Goal: Find specific page/section: Find specific page/section

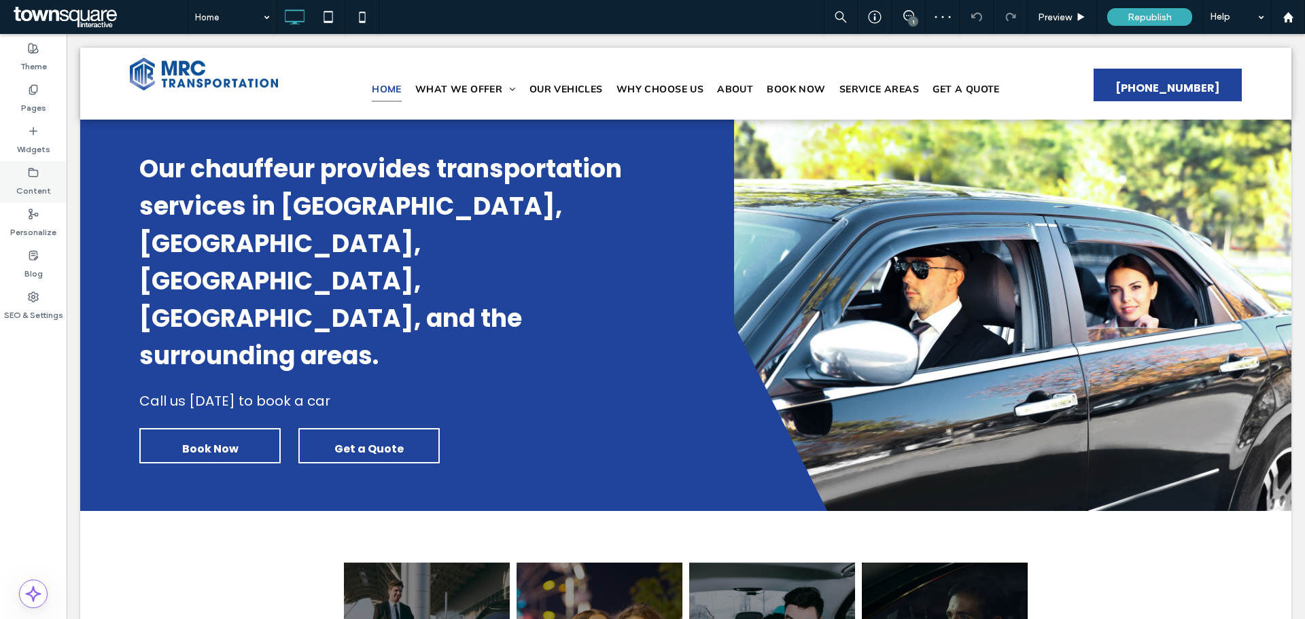
click at [31, 196] on label "Content" at bounding box center [33, 187] width 35 height 19
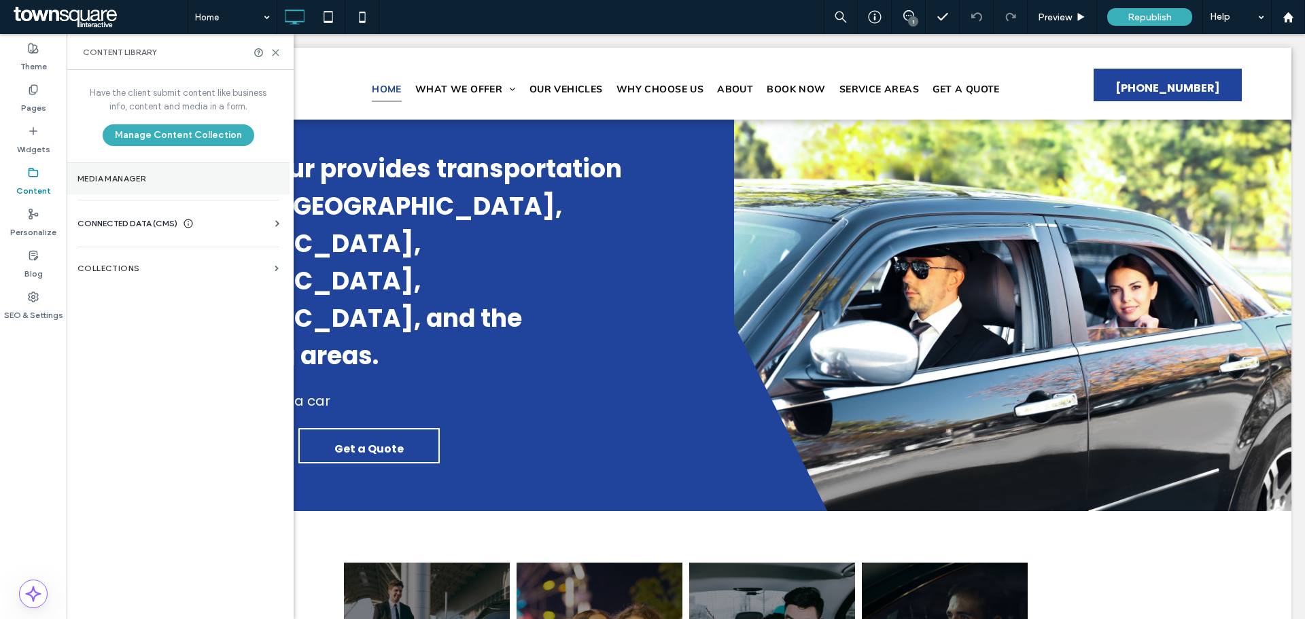
click at [147, 188] on section "Media Manager" at bounding box center [178, 178] width 223 height 31
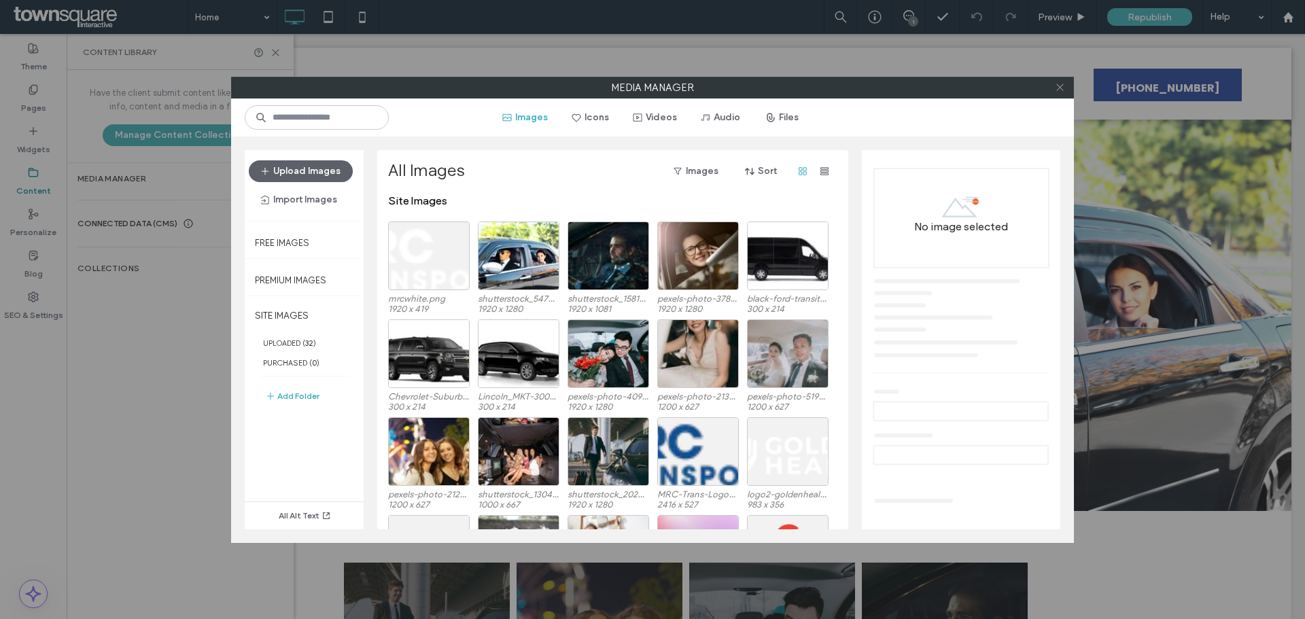
click at [1061, 93] on span at bounding box center [1060, 87] width 10 height 20
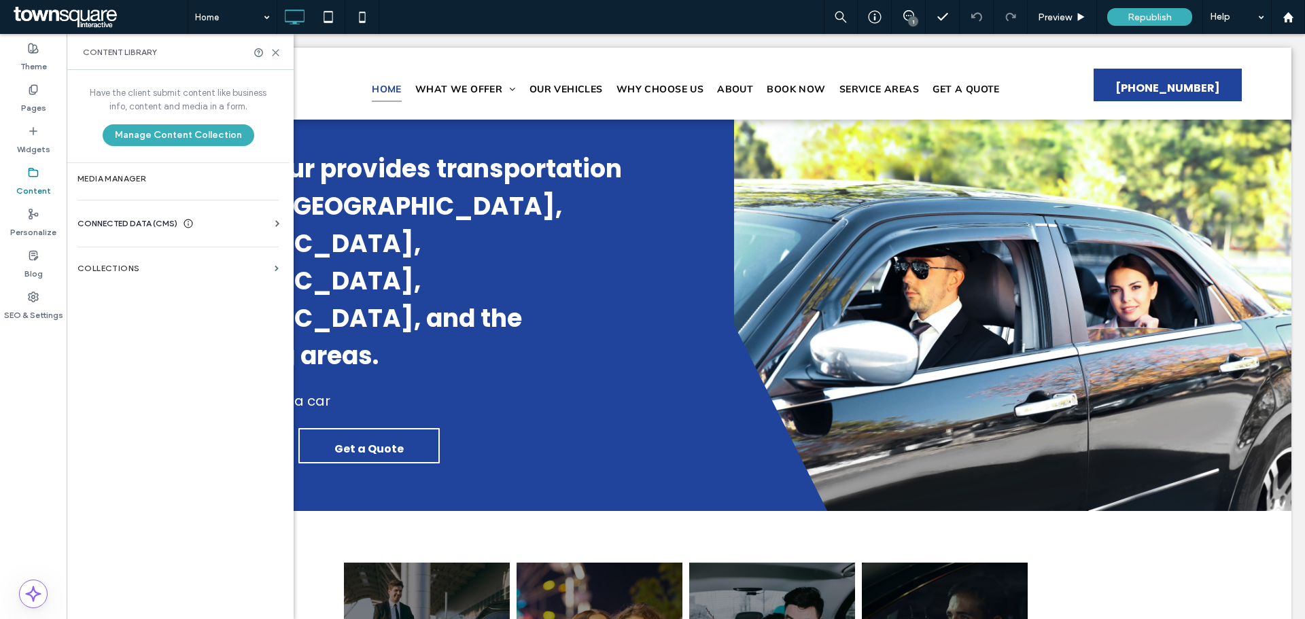
click at [230, 227] on div "CONNECTED DATA (CMS)" at bounding box center [180, 224] width 207 height 14
click at [134, 257] on label "Business Info" at bounding box center [180, 257] width 185 height 10
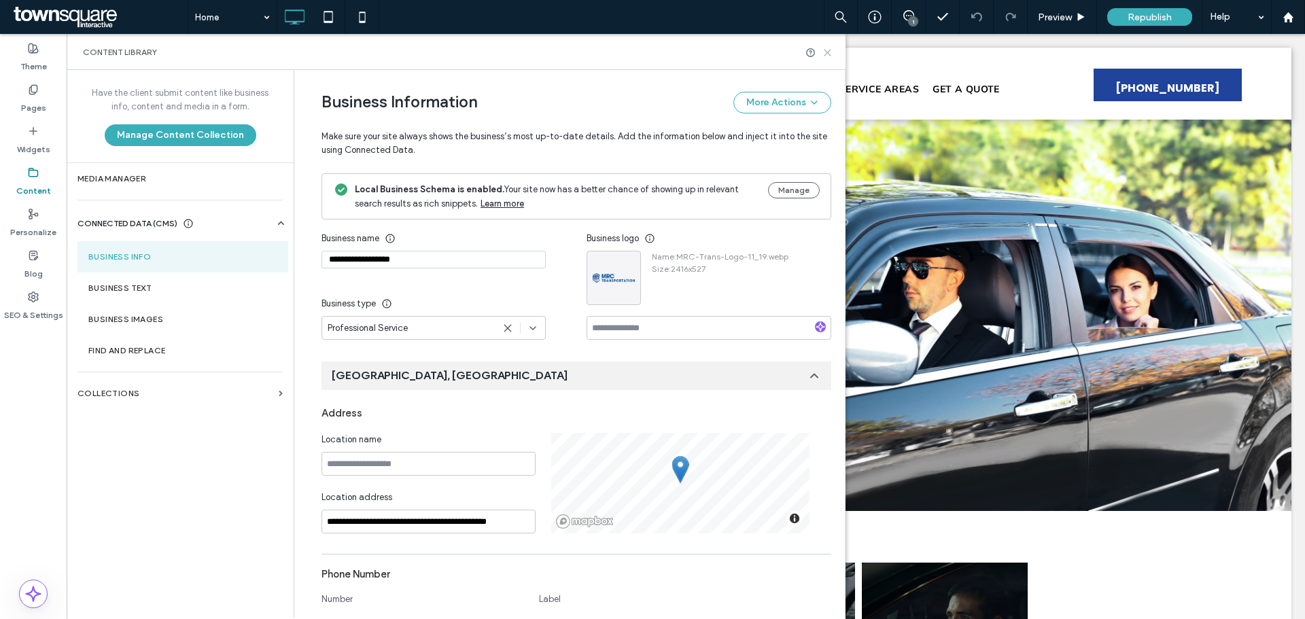
click at [829, 54] on use at bounding box center [827, 53] width 6 height 6
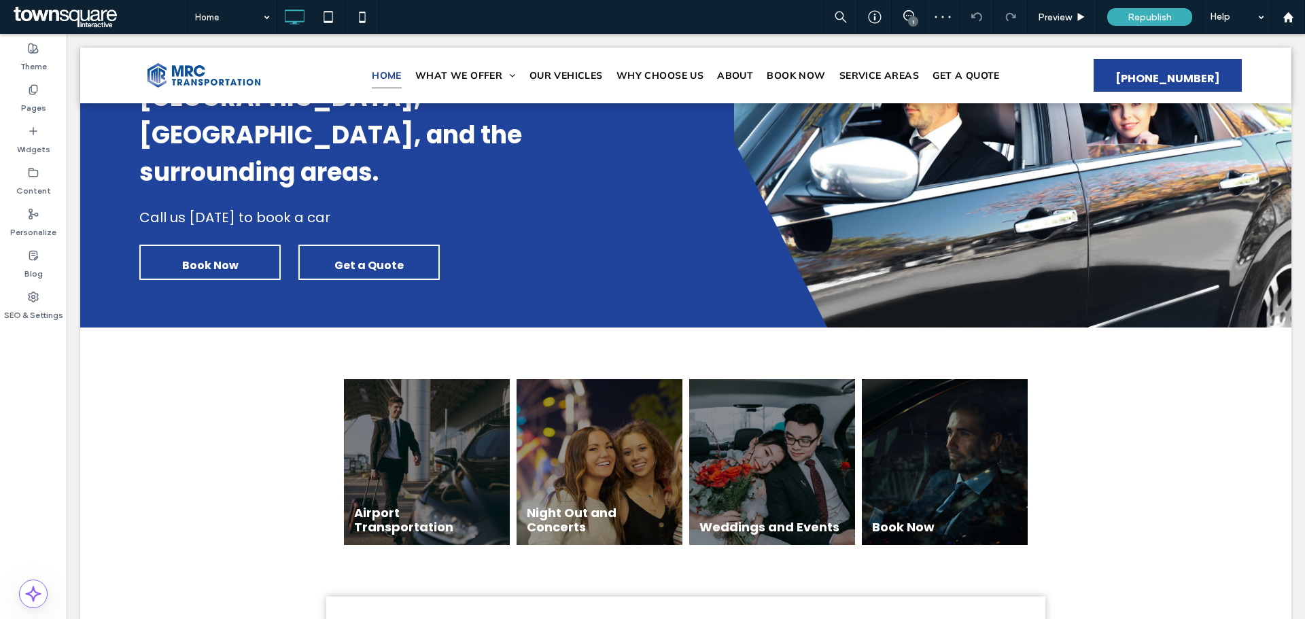
scroll to position [90, 0]
